Goal: Find specific page/section: Find specific page/section

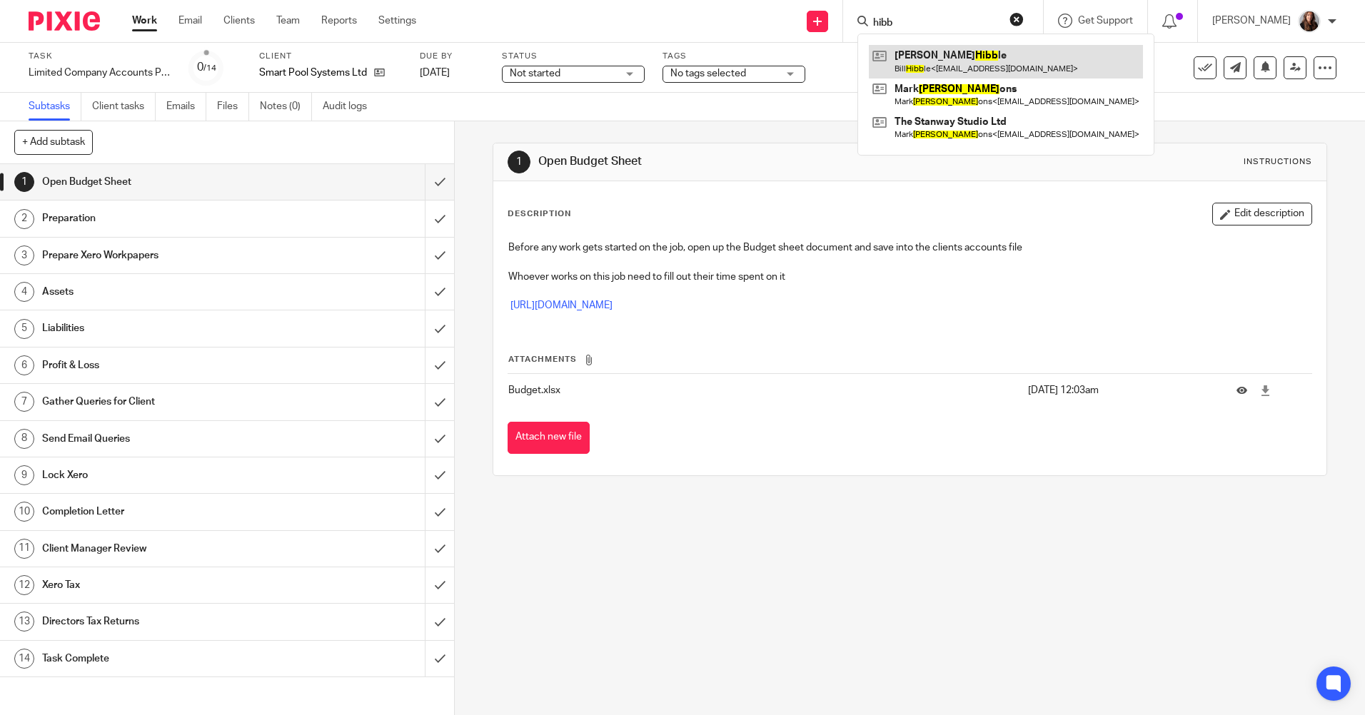
type input "hibb"
click at [986, 63] on link at bounding box center [1006, 61] width 274 height 33
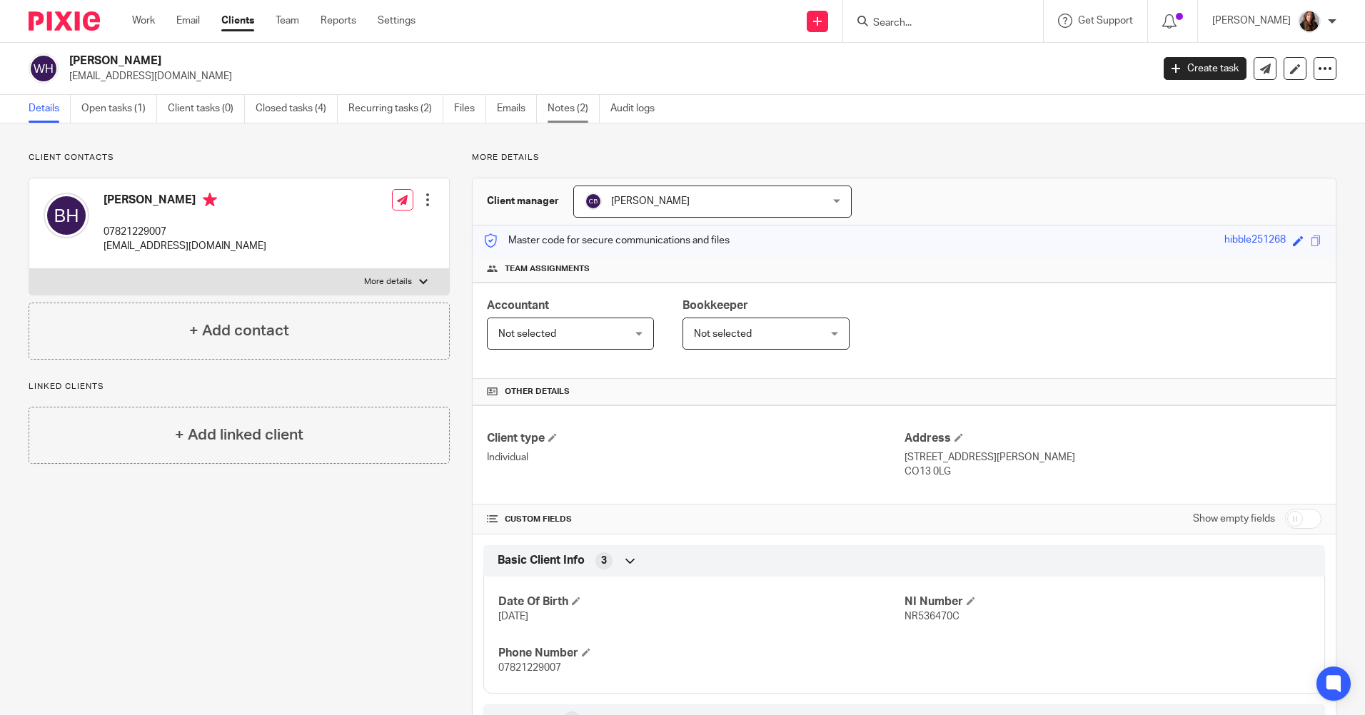
click at [565, 108] on link "Notes (2)" at bounding box center [574, 109] width 52 height 28
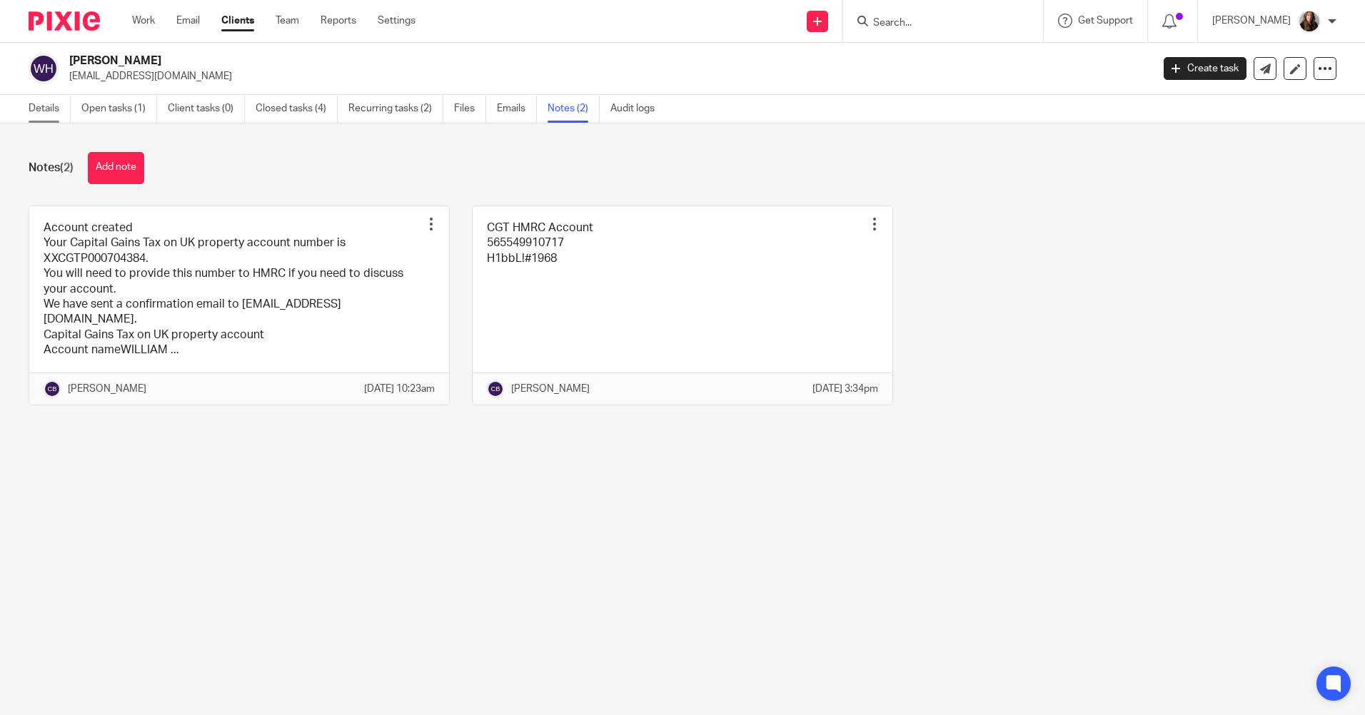
click at [50, 115] on link "Details" at bounding box center [50, 109] width 42 height 28
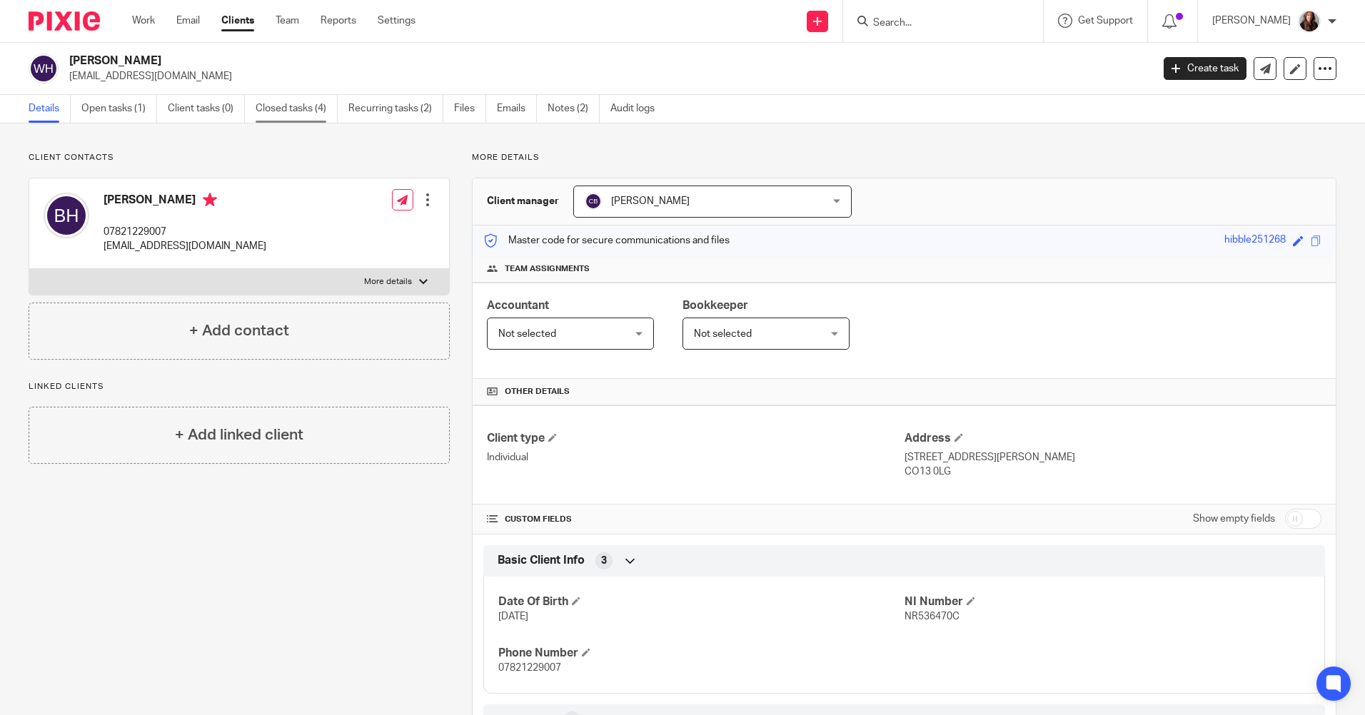
click at [298, 114] on link "Closed tasks (4)" at bounding box center [297, 109] width 82 height 28
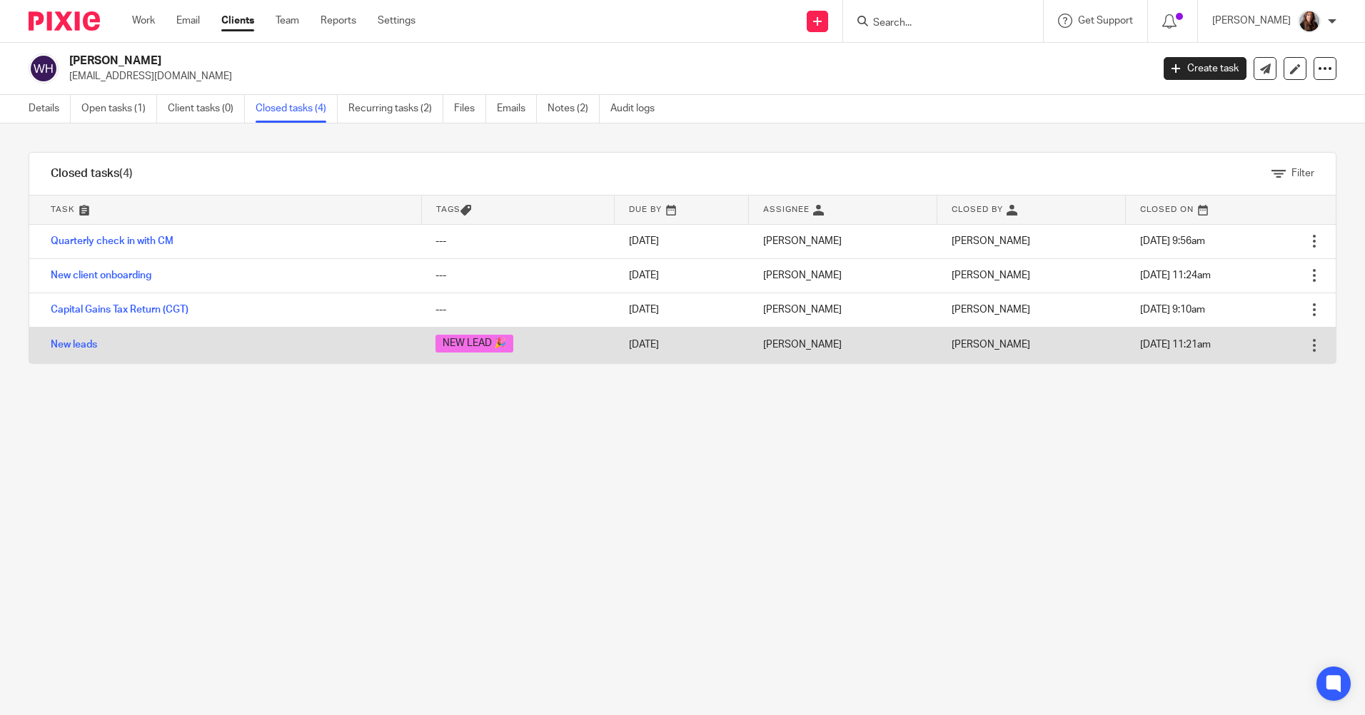
click at [386, 344] on td "New leads" at bounding box center [225, 345] width 392 height 36
click at [83, 343] on link "New leads" at bounding box center [74, 345] width 46 height 10
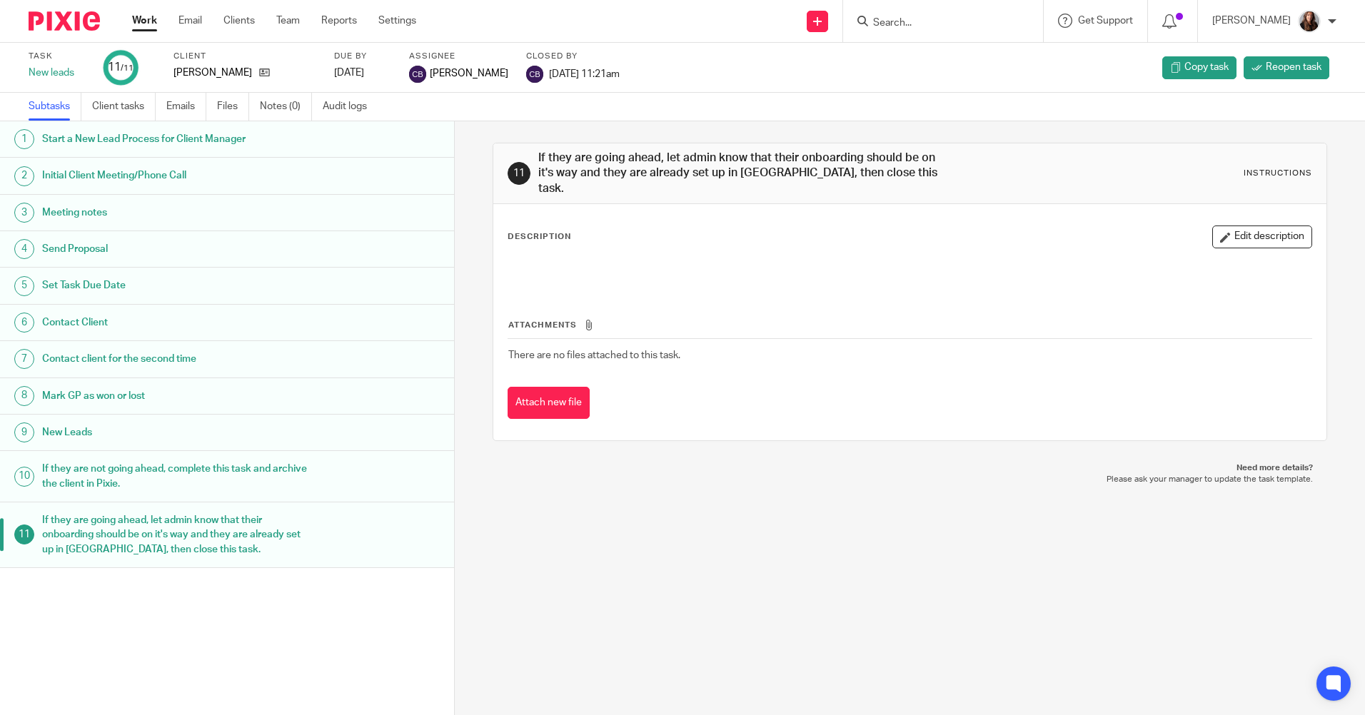
click at [64, 202] on h1 "Meeting notes" at bounding box center [175, 212] width 266 height 21
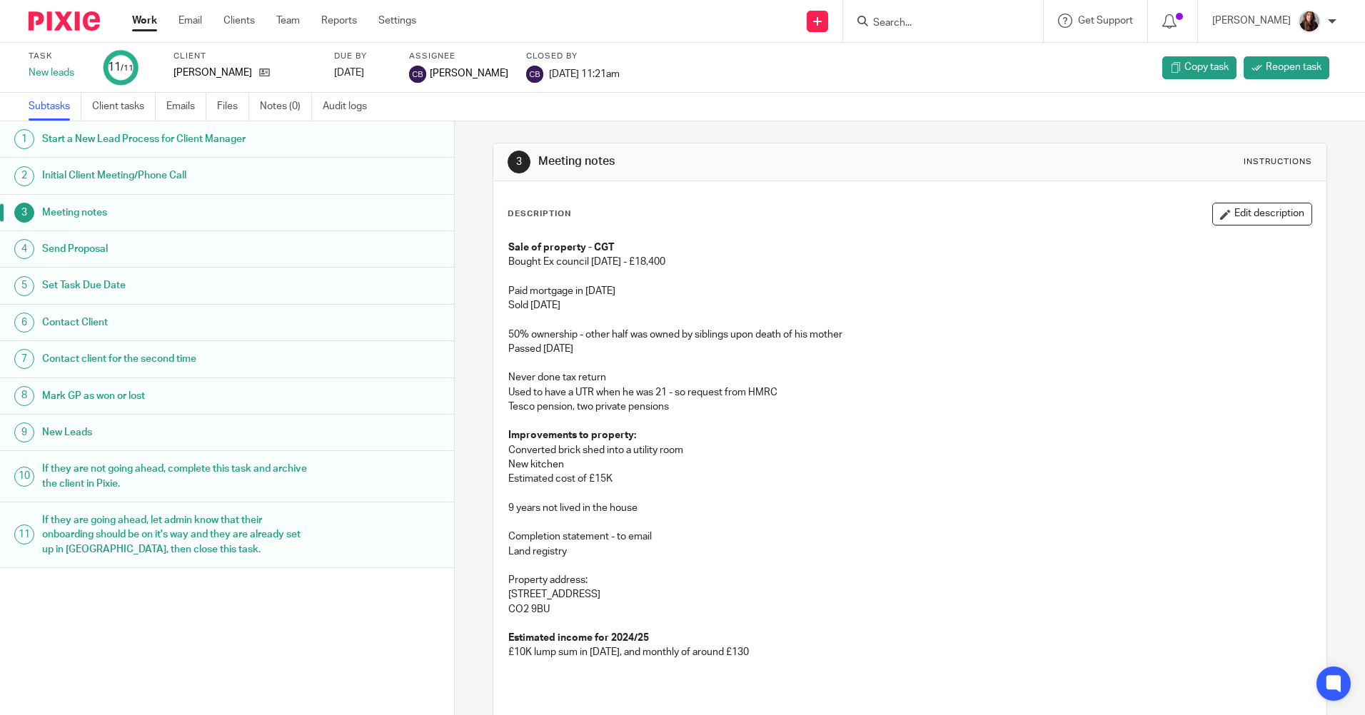
click at [247, 170] on h1 "Initial Client Meeting/Phone Call" at bounding box center [175, 175] width 266 height 21
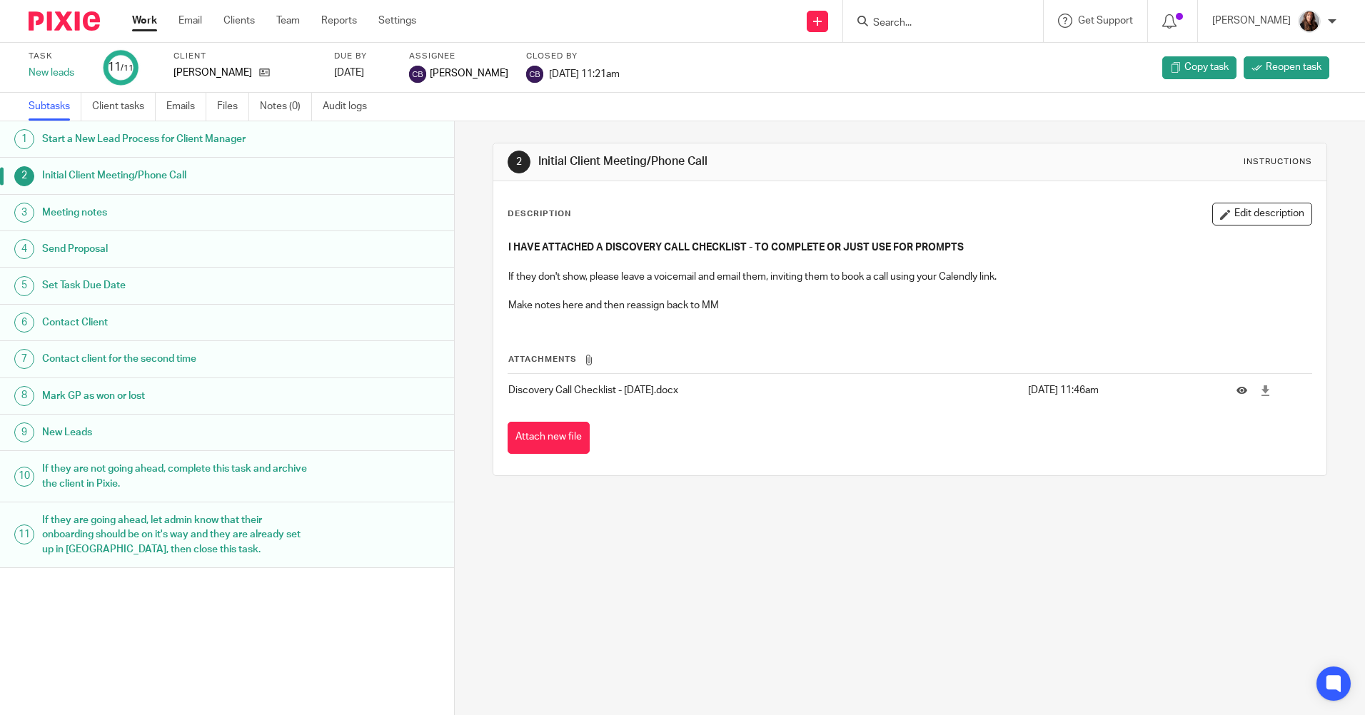
click at [143, 25] on link "Work" at bounding box center [144, 21] width 25 height 14
